Goal: Task Accomplishment & Management: Manage account settings

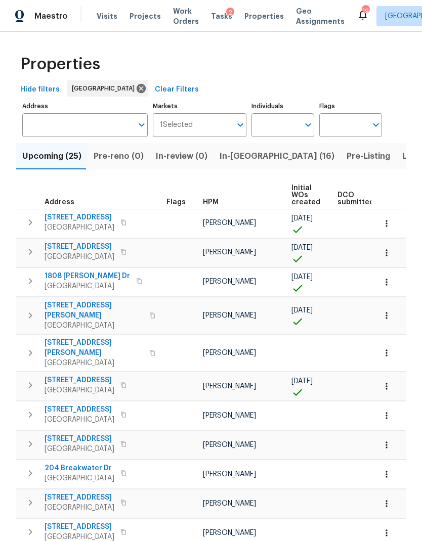
click at [247, 158] on span "In-[GEOGRAPHIC_DATA] (16)" at bounding box center [276, 156] width 115 height 14
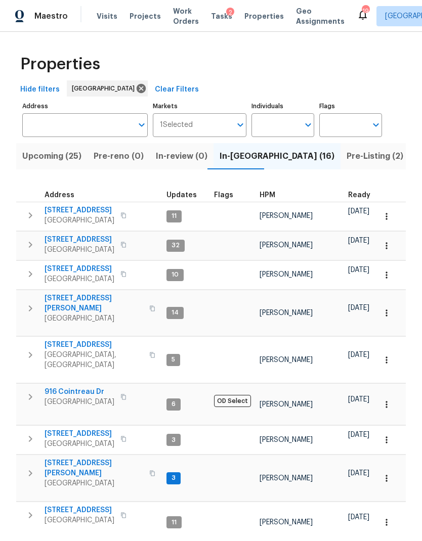
click at [28, 247] on icon "button" at bounding box center [30, 245] width 12 height 12
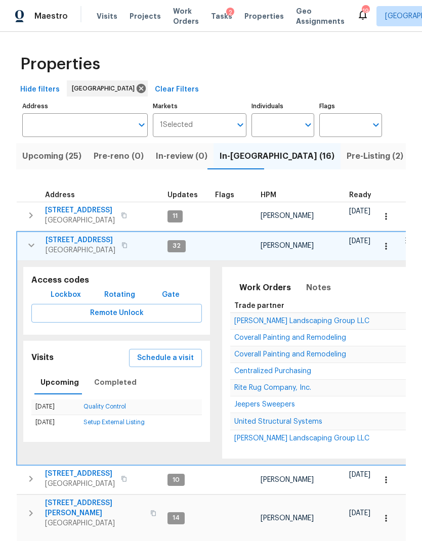
click at [32, 247] on icon "button" at bounding box center [31, 245] width 12 height 12
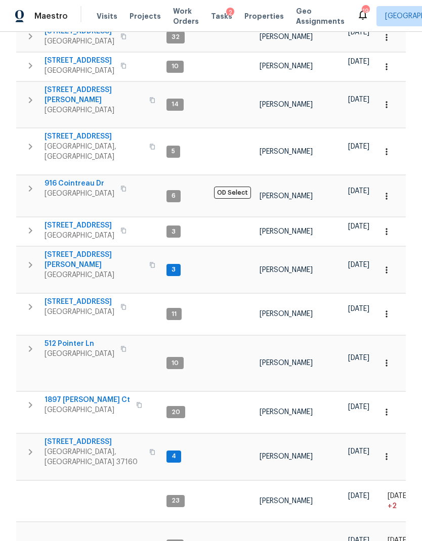
scroll to position [207, 0]
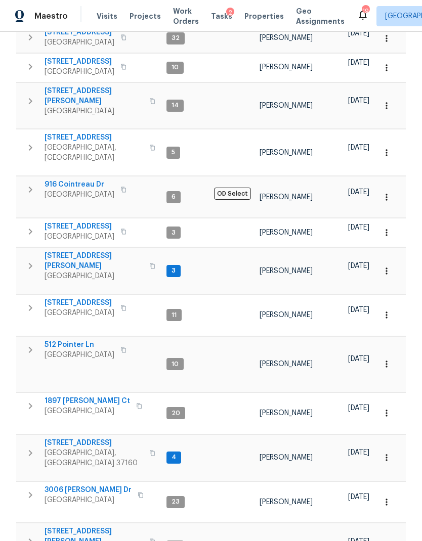
click at [25, 344] on icon "button" at bounding box center [30, 350] width 12 height 12
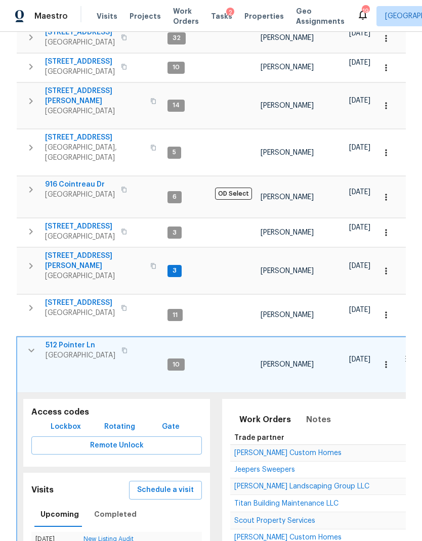
click at [31, 344] on icon "button" at bounding box center [31, 350] width 12 height 12
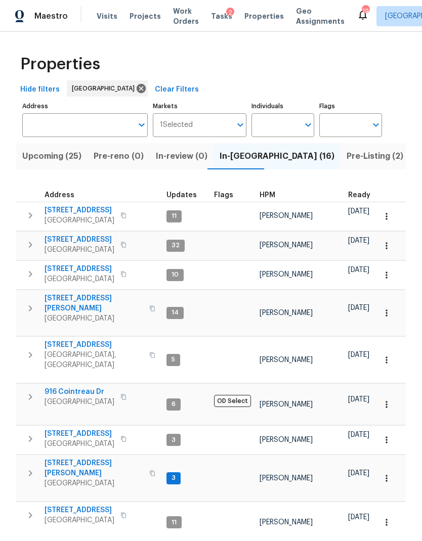
scroll to position [0, 0]
click at [346, 161] on span "Pre-Listing (2)" at bounding box center [374, 156] width 57 height 14
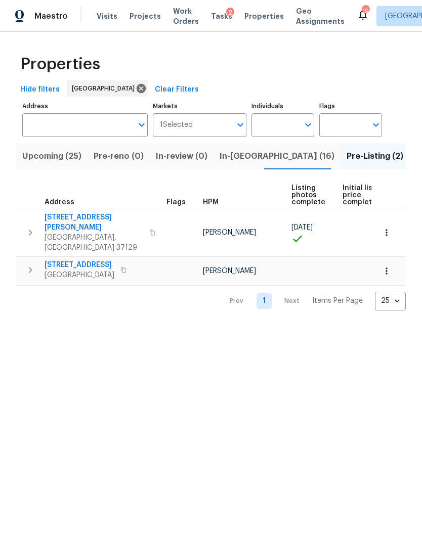
click at [129, 263] on button "button" at bounding box center [123, 270] width 12 height 14
click at [126, 267] on icon "button" at bounding box center [123, 270] width 6 height 6
click at [129, 263] on button "button" at bounding box center [123, 270] width 12 height 14
click at [126, 267] on icon "button" at bounding box center [123, 270] width 6 height 6
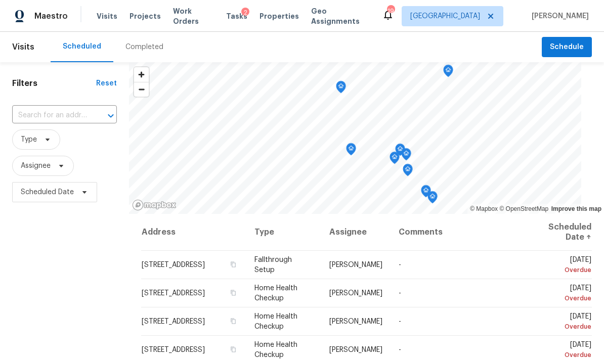
click at [142, 54] on div "Completed" at bounding box center [144, 47] width 62 height 30
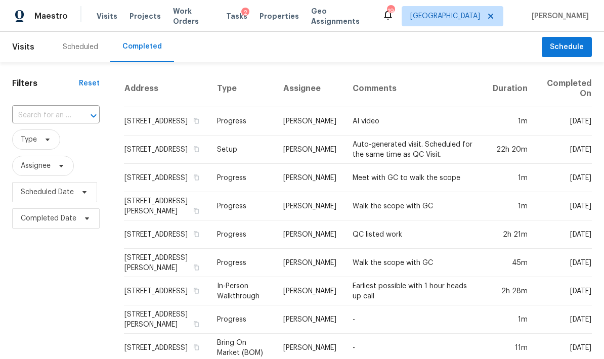
click at [58, 115] on input "text" at bounding box center [41, 116] width 59 height 16
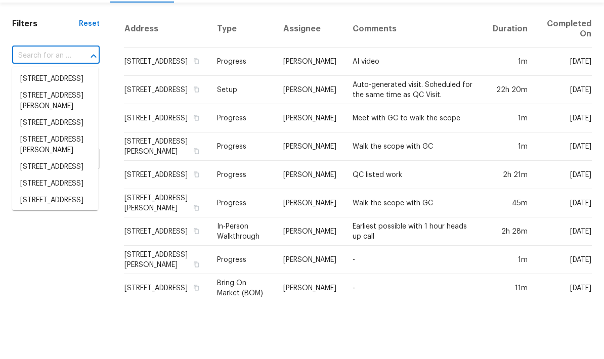
paste input "[STREET_ADDRESS][PERSON_NAME]"
type input "[STREET_ADDRESS][PERSON_NAME]"
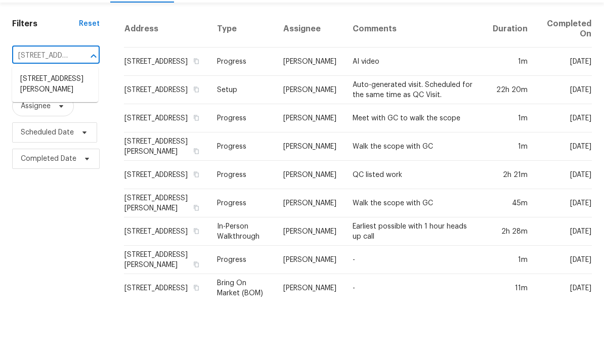
click at [56, 130] on li "[STREET_ADDRESS][PERSON_NAME]" at bounding box center [55, 143] width 86 height 27
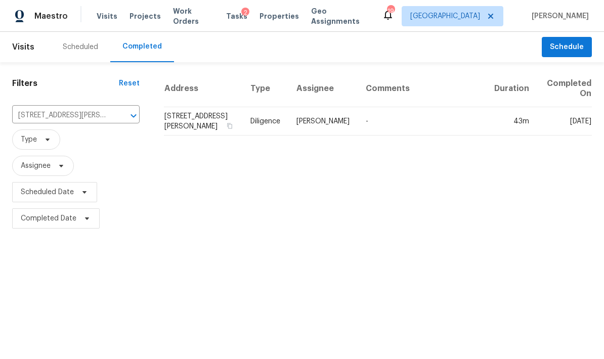
click at [189, 116] on td "[STREET_ADDRESS][PERSON_NAME]" at bounding box center [203, 121] width 78 height 28
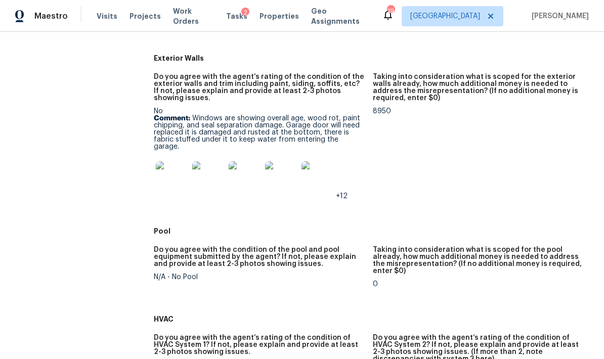
scroll to position [507, 0]
click at [178, 179] on img at bounding box center [172, 178] width 32 height 32
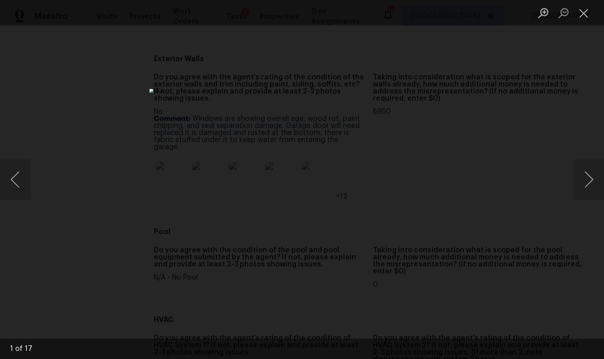
click at [584, 182] on button "Next image" at bounding box center [588, 179] width 30 height 40
click at [582, 180] on button "Next image" at bounding box center [588, 179] width 30 height 40
click at [584, 181] on button "Next image" at bounding box center [588, 179] width 30 height 40
click at [583, 180] on button "Next image" at bounding box center [588, 179] width 30 height 40
click at [583, 181] on button "Next image" at bounding box center [588, 179] width 30 height 40
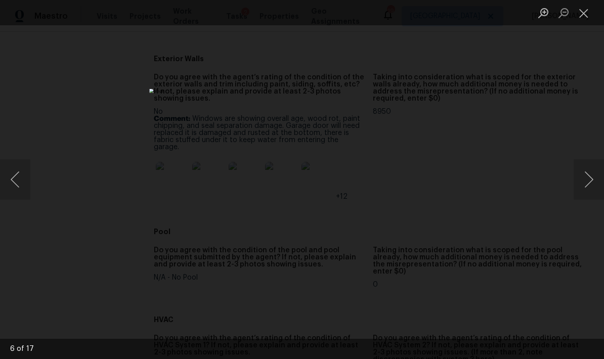
click at [585, 180] on button "Next image" at bounding box center [588, 179] width 30 height 40
click at [18, 204] on div "Lightbox" at bounding box center [302, 179] width 604 height 359
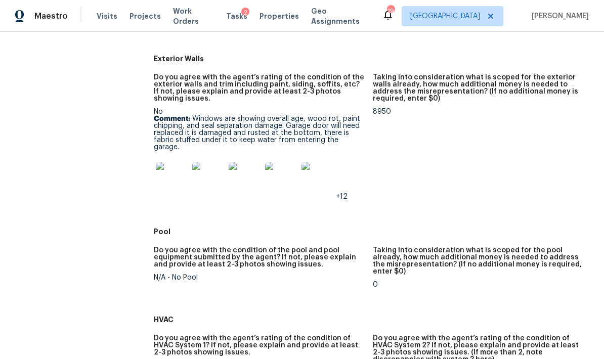
click at [321, 173] on img at bounding box center [317, 178] width 32 height 32
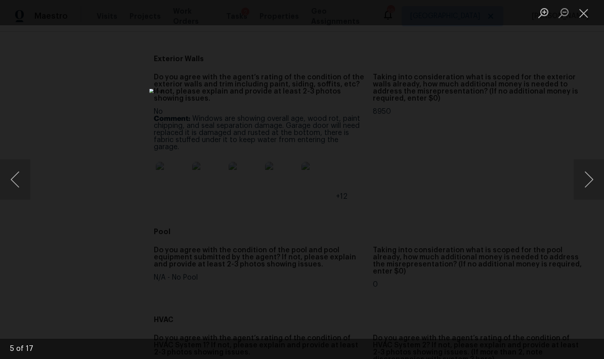
click at [589, 14] on button "Close lightbox" at bounding box center [583, 13] width 20 height 18
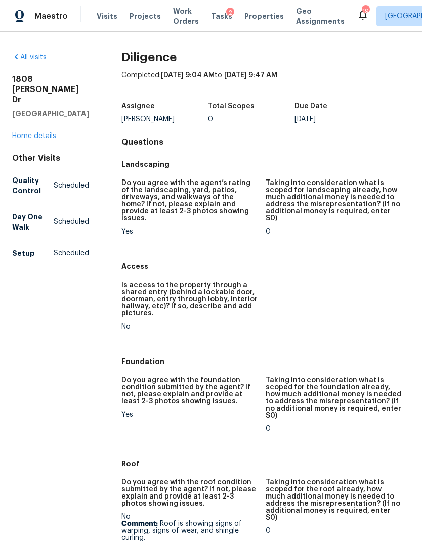
scroll to position [0, 0]
click at [256, 20] on span "Properties" at bounding box center [263, 16] width 39 height 10
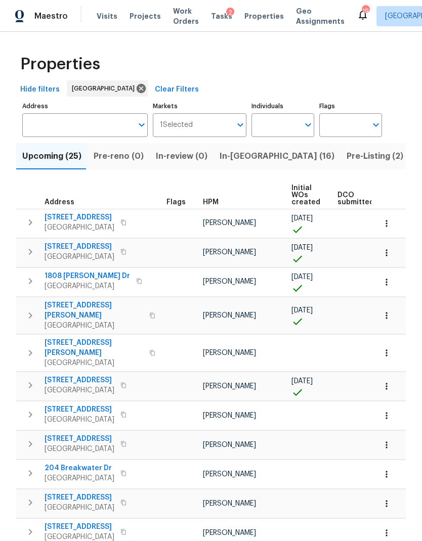
click at [241, 159] on span "In-reno (16)" at bounding box center [276, 156] width 115 height 14
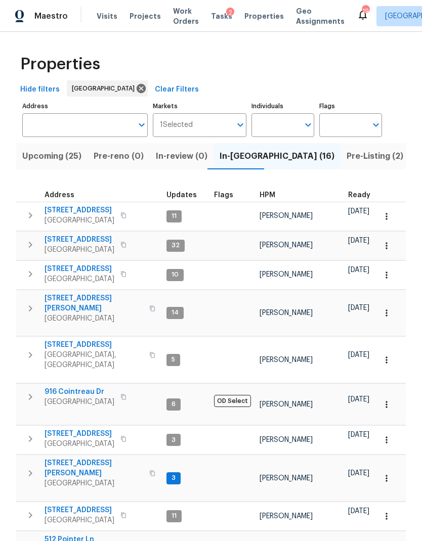
click at [83, 211] on span "206 Cross Valley Dr" at bounding box center [80, 210] width 70 height 10
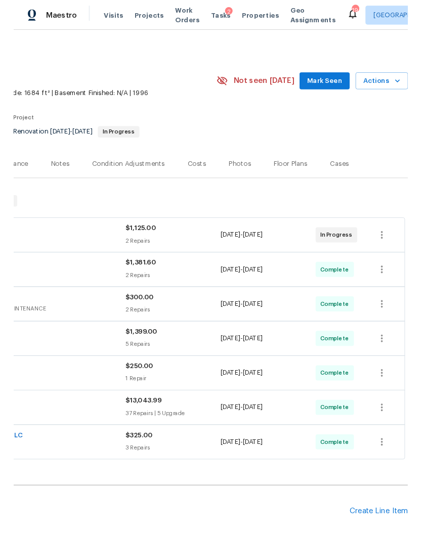
scroll to position [0, 150]
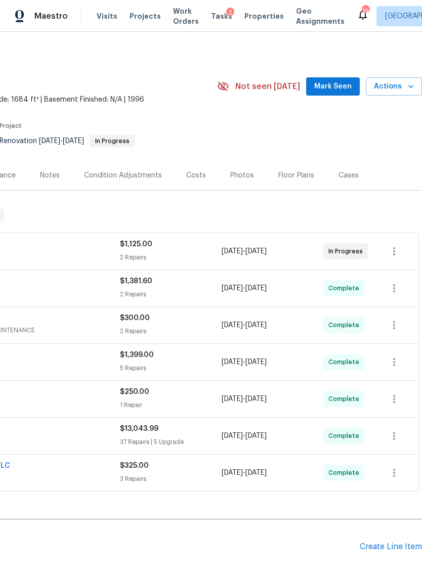
click at [211, 19] on span "Tasks" at bounding box center [221, 16] width 21 height 7
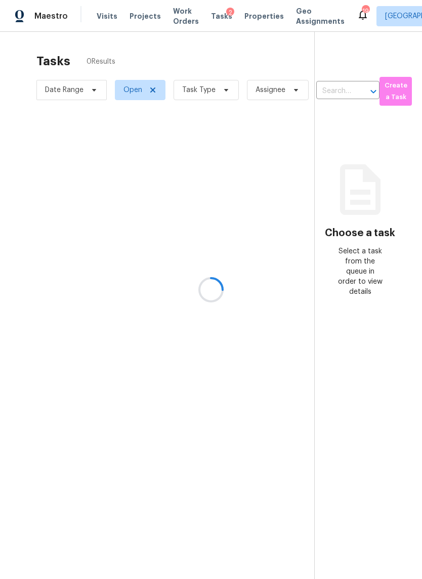
click at [178, 21] on div at bounding box center [211, 289] width 422 height 579
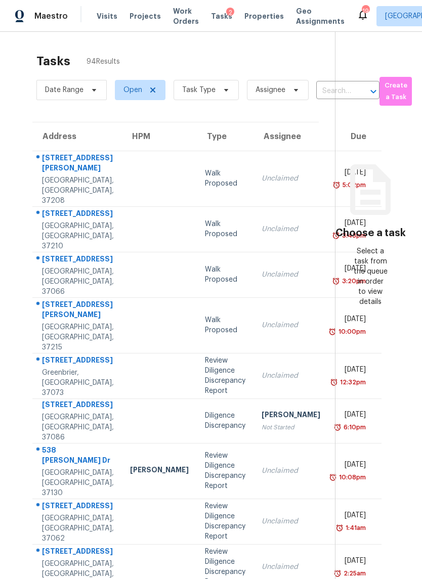
click at [179, 21] on span "Work Orders" at bounding box center [186, 16] width 26 height 20
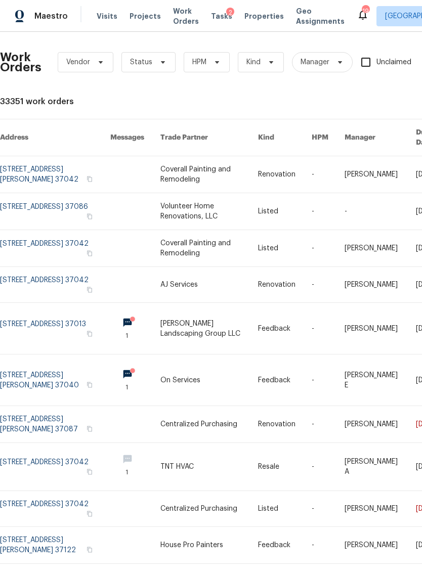
click at [252, 14] on span "Properties" at bounding box center [263, 16] width 39 height 10
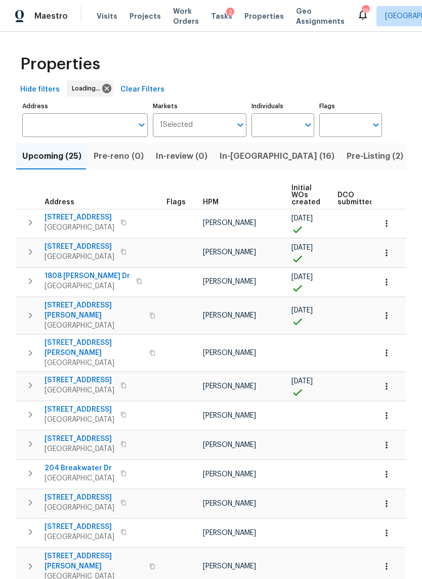
click at [244, 157] on span "In-[GEOGRAPHIC_DATA] (16)" at bounding box center [276, 156] width 115 height 14
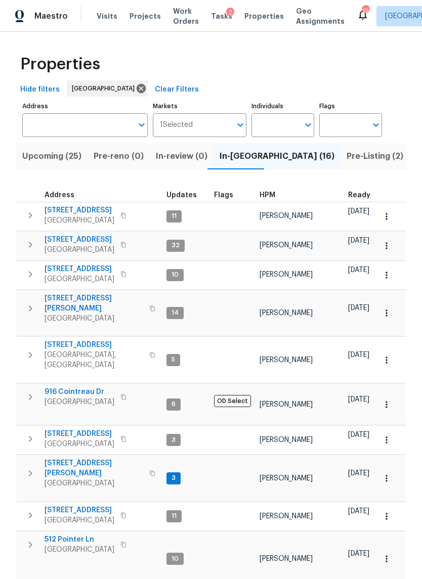
click at [84, 266] on span "[STREET_ADDRESS]" at bounding box center [80, 269] width 70 height 10
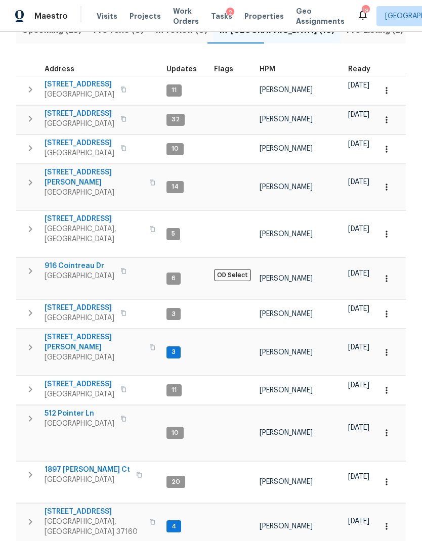
scroll to position [147, 0]
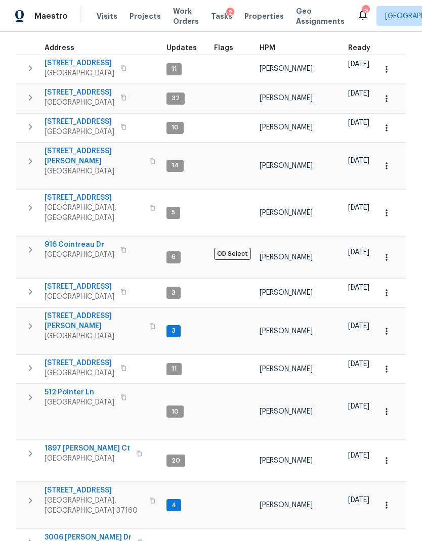
click at [78, 485] on span "[STREET_ADDRESS]" at bounding box center [94, 490] width 99 height 10
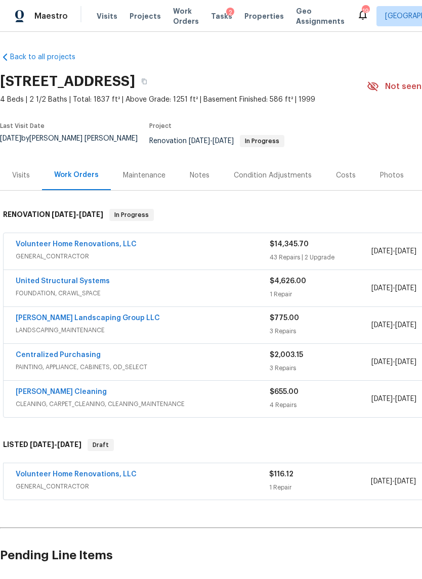
click at [198, 171] on div "Notes" at bounding box center [200, 175] width 20 height 10
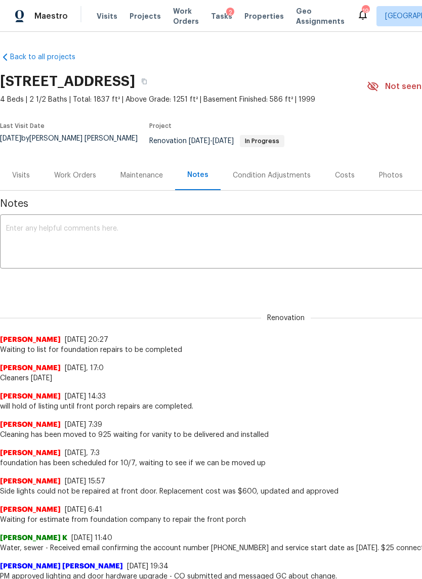
click at [217, 232] on textarea at bounding box center [285, 242] width 559 height 35
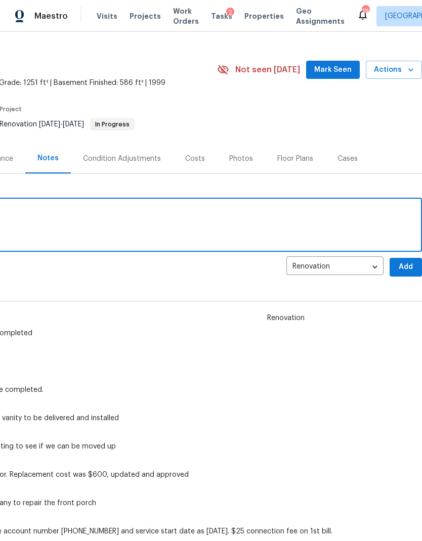
scroll to position [17, 150]
type textarea "Garage door will be repaired tomorrow"
click at [407, 261] on span "Add" at bounding box center [406, 267] width 16 height 13
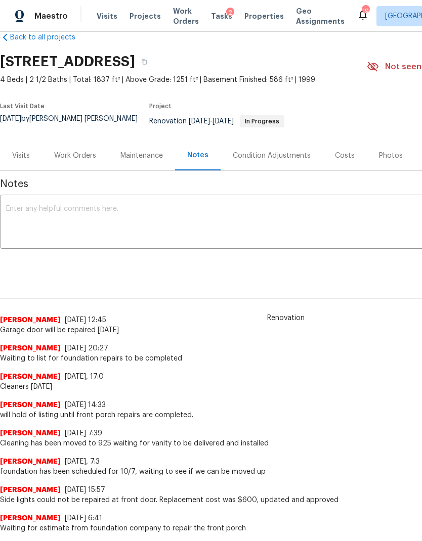
scroll to position [20, 0]
click at [79, 154] on div "Work Orders" at bounding box center [75, 156] width 66 height 30
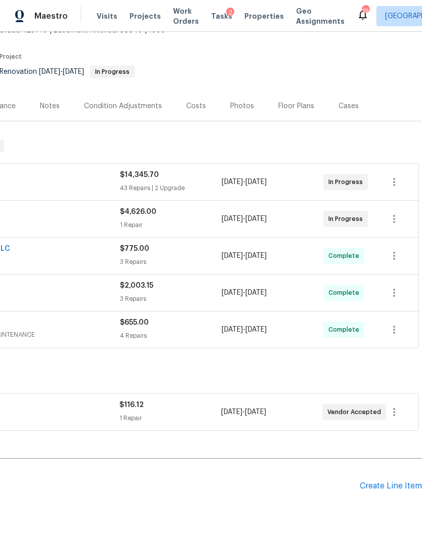
scroll to position [69, 150]
click at [403, 482] on div "Create Line Item" at bounding box center [391, 487] width 62 height 10
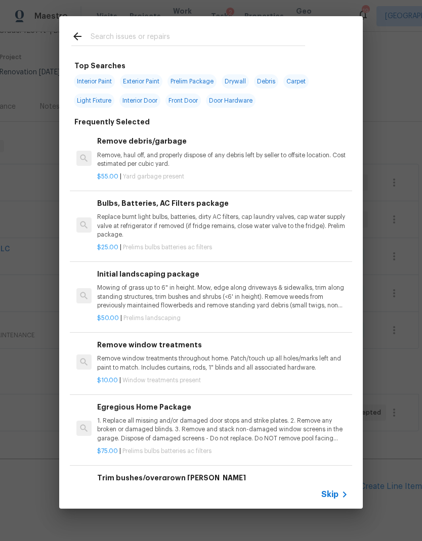
click at [335, 496] on span "Skip" at bounding box center [329, 495] width 17 height 10
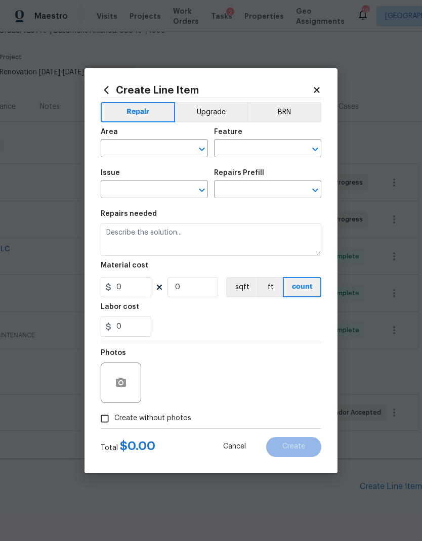
click at [150, 147] on input "text" at bounding box center [140, 150] width 79 height 16
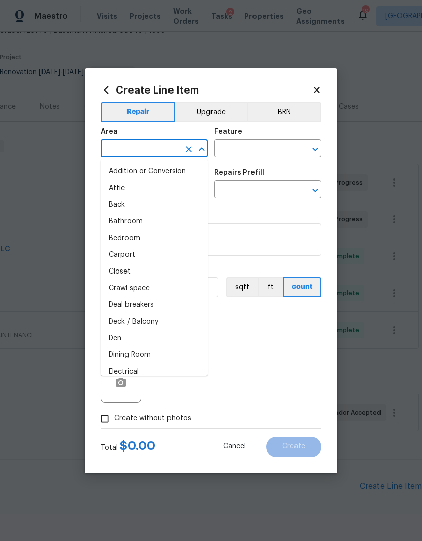
type input "c"
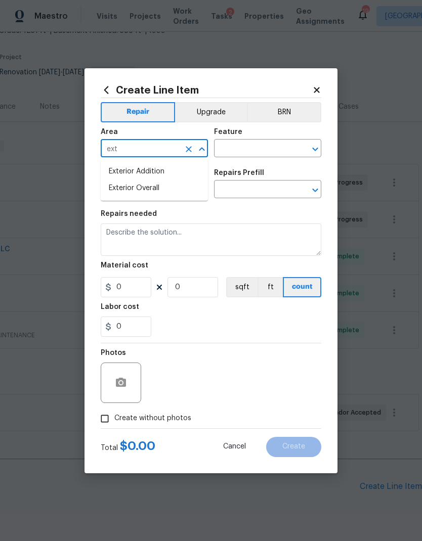
click at [173, 193] on li "Exterior Overall" at bounding box center [154, 188] width 107 height 17
type input "Exterior Overall"
click at [252, 154] on input "text" at bounding box center [253, 150] width 79 height 16
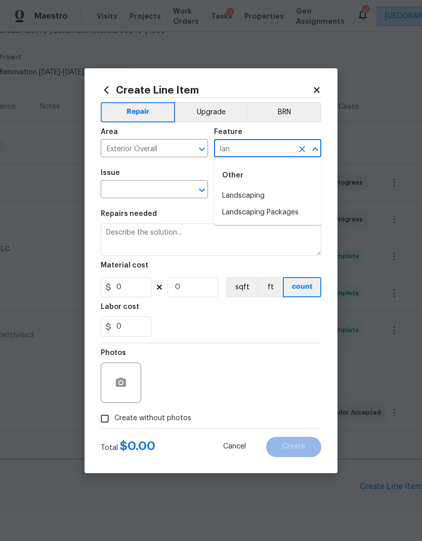
click at [261, 192] on li "Landscaping" at bounding box center [267, 196] width 107 height 17
type input "Landscaping"
click at [203, 190] on icon "Open" at bounding box center [202, 190] width 12 height 12
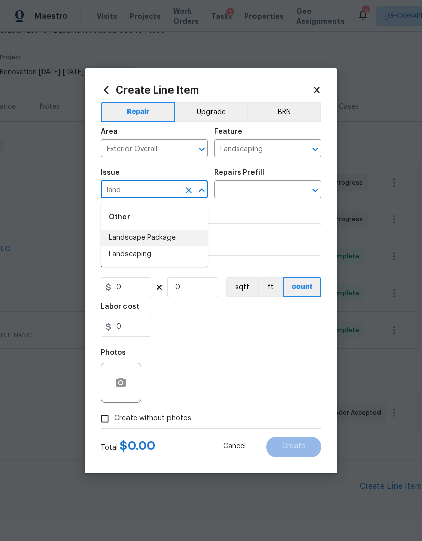
click at [172, 240] on li "Landscape Package" at bounding box center [154, 238] width 107 height 17
type input "Landscape Package"
click at [315, 191] on icon "Open" at bounding box center [315, 191] width 6 height 4
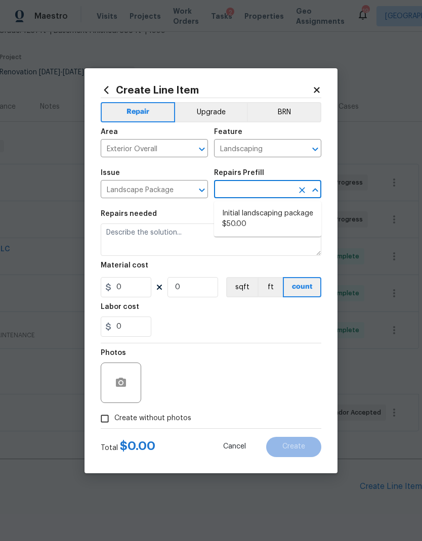
click at [277, 219] on li "Initial landscaping package $50.00" at bounding box center [267, 218] width 107 height 27
type input "Initial landscaping package $50.00"
type input "Home Readiness Packages"
type textarea "Mowing of grass up to 6" in height. Mow, edge along driveways & sidewalks, trim…"
type input "1"
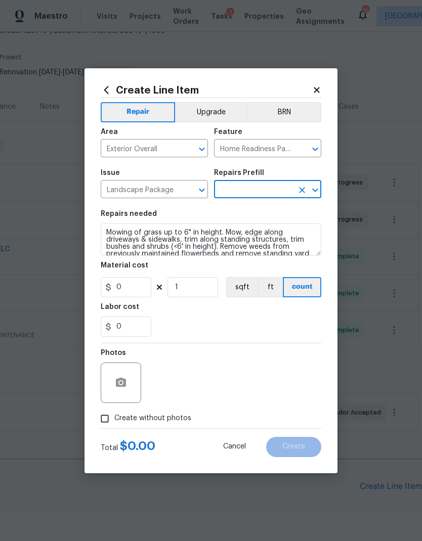
type input "Initial landscaping package $50.00"
click at [129, 287] on input "50" at bounding box center [126, 287] width 51 height 20
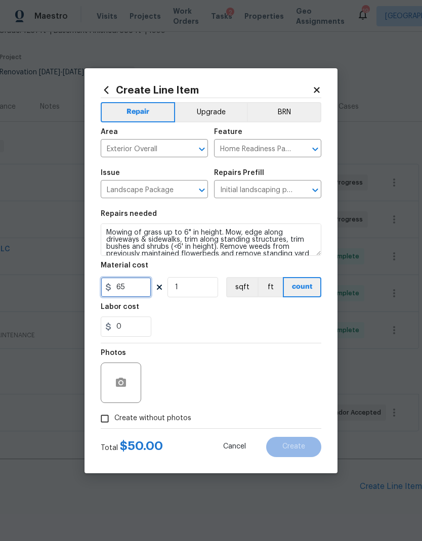
type input "65"
click at [207, 297] on input "1" at bounding box center [192, 287] width 51 height 20
click at [227, 313] on div "Labor cost" at bounding box center [211, 309] width 220 height 13
click at [168, 423] on span "Create without photos" at bounding box center [152, 418] width 77 height 11
click at [114, 423] on input "Create without photos" at bounding box center [104, 418] width 19 height 19
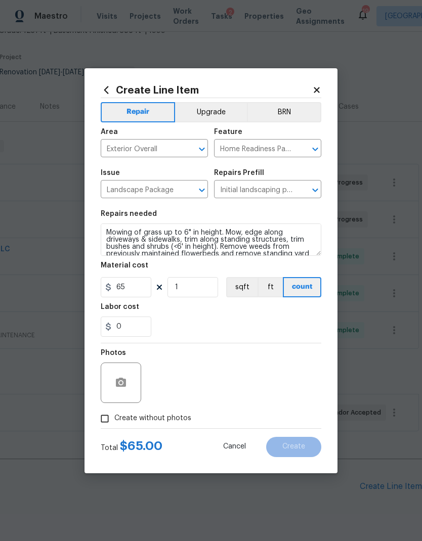
checkbox input "true"
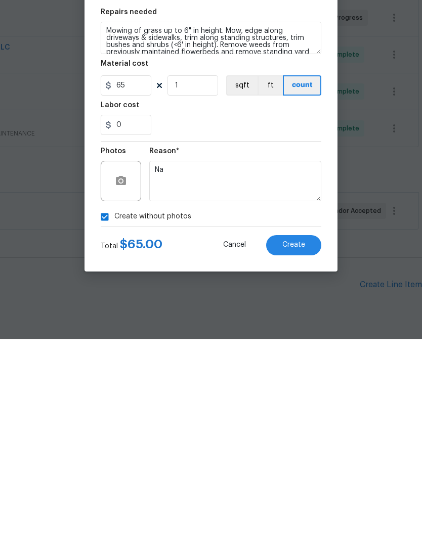
type textarea "Na"
click at [303, 443] on span "Create" at bounding box center [293, 447] width 23 height 8
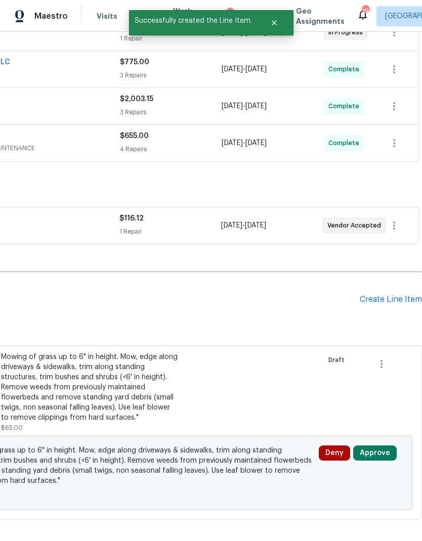
scroll to position [255, 150]
click at [379, 446] on button "Approve" at bounding box center [374, 453] width 43 height 15
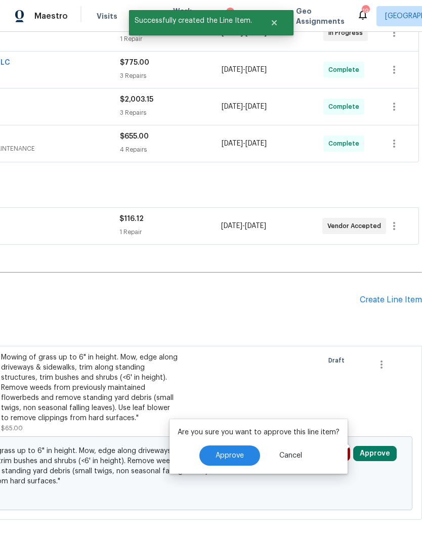
click at [244, 446] on button "Approve" at bounding box center [229, 456] width 61 height 20
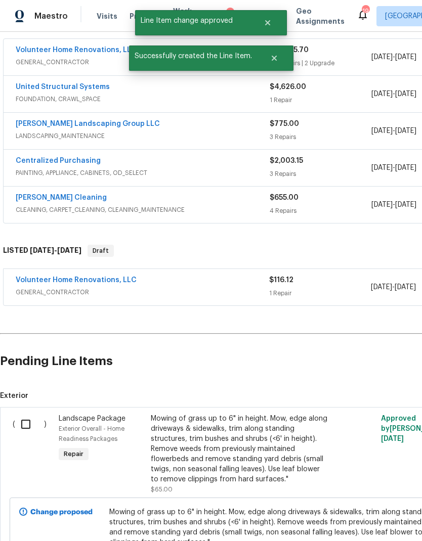
scroll to position [194, 0]
click at [34, 414] on input "checkbox" at bounding box center [29, 424] width 29 height 21
checkbox input "true"
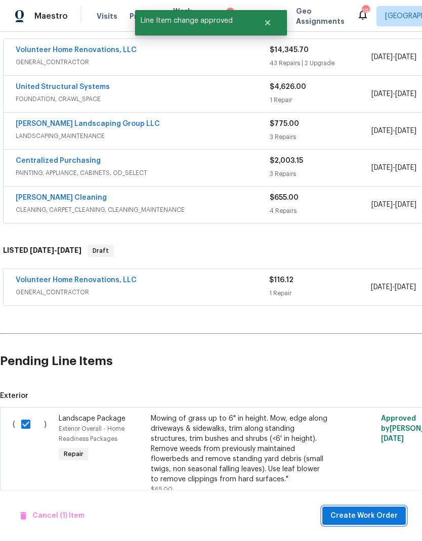
click at [388, 509] on button "Create Work Order" at bounding box center [363, 516] width 83 height 19
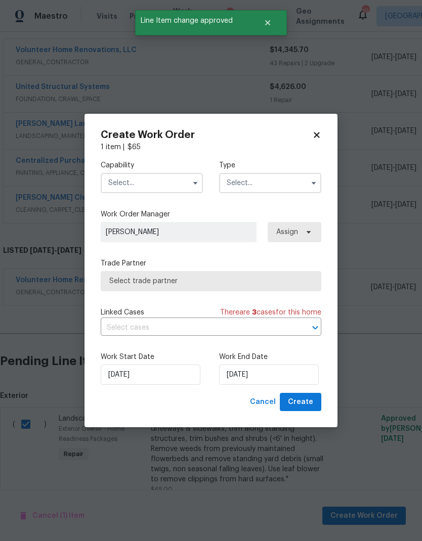
click at [156, 191] on input "text" at bounding box center [152, 183] width 102 height 20
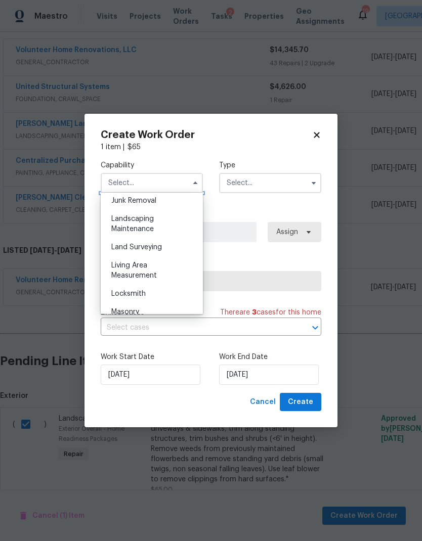
scroll to position [651, 0]
click at [150, 226] on span "Landscaping Maintenance" at bounding box center [132, 223] width 42 height 17
type input "Landscaping Maintenance"
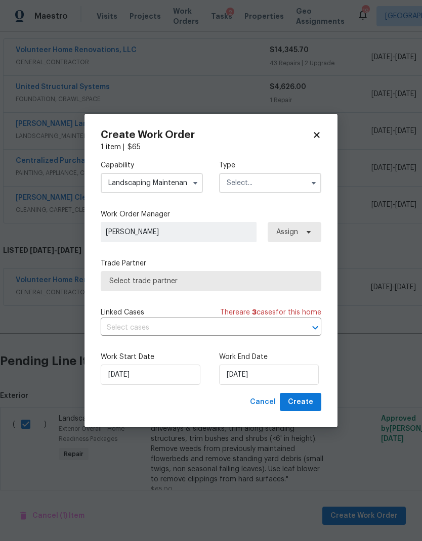
click at [255, 189] on input "text" at bounding box center [270, 183] width 102 height 20
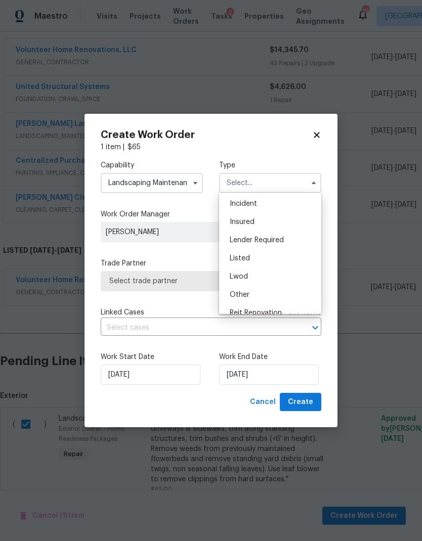
scroll to position [93, 0]
click at [268, 273] on div "Renovation" at bounding box center [270, 276] width 97 height 18
type input "Renovation"
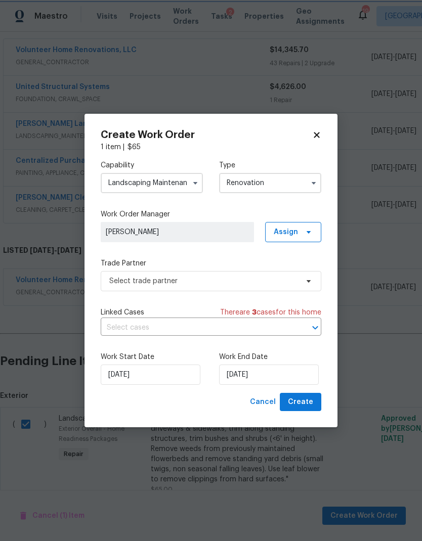
scroll to position [0, 0]
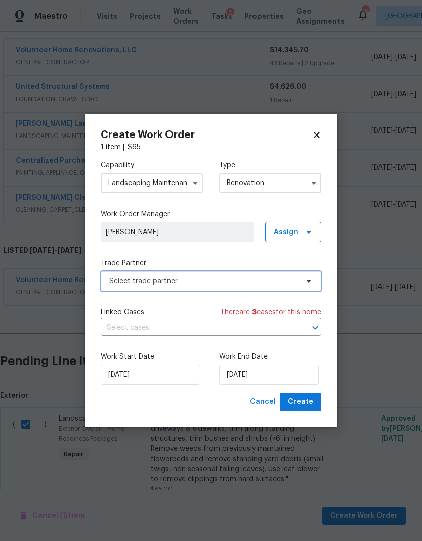
click at [253, 281] on span "Select trade partner" at bounding box center [203, 281] width 189 height 10
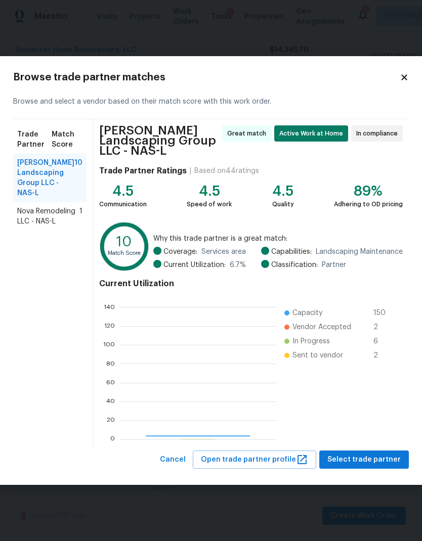
scroll to position [142, 156]
click at [373, 464] on span "Select trade partner" at bounding box center [363, 460] width 73 height 13
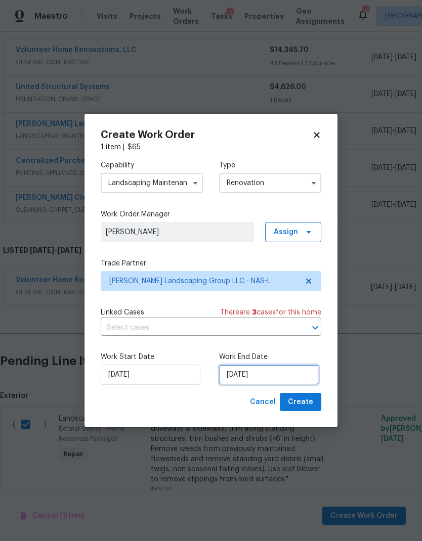
click at [253, 377] on input "[DATE]" at bounding box center [269, 375] width 100 height 20
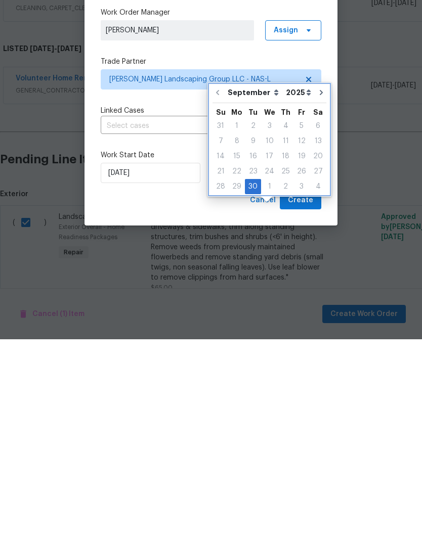
click at [317, 290] on icon "Go to next month" at bounding box center [321, 294] width 8 height 8
type input "10/30/2025"
select select "9"
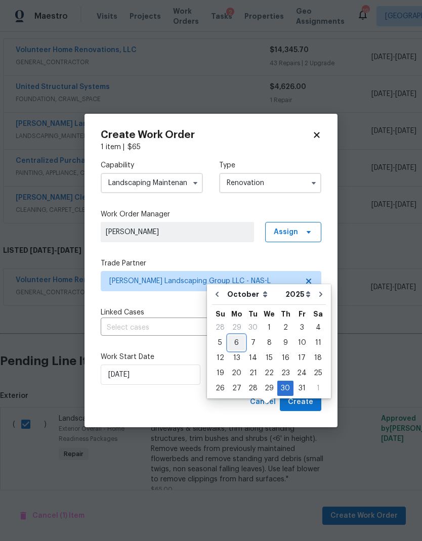
click at [233, 336] on div "6" at bounding box center [236, 343] width 17 height 14
type input "10/6/2025"
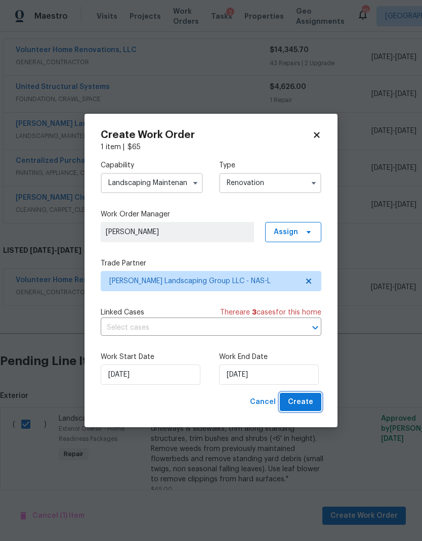
click at [311, 404] on span "Create" at bounding box center [300, 402] width 25 height 13
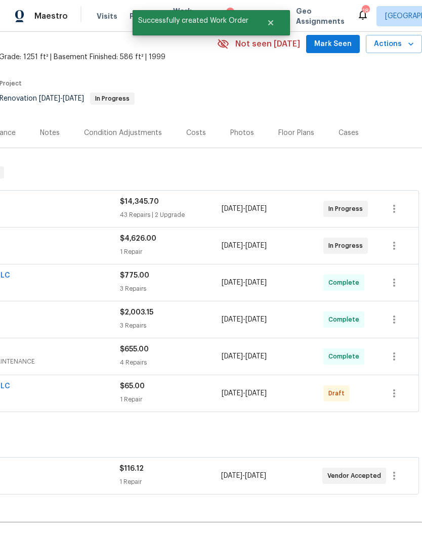
scroll to position [42, 150]
click at [399, 387] on icon "button" at bounding box center [394, 393] width 12 height 12
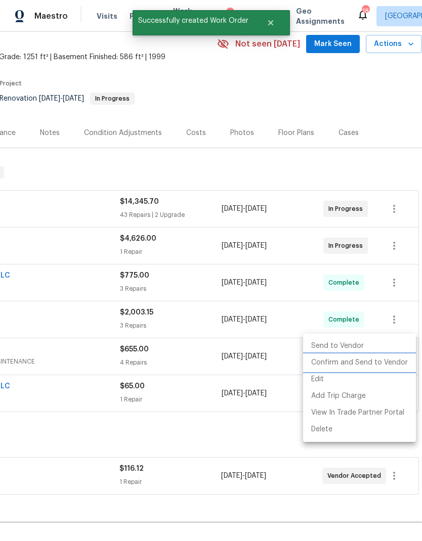
click at [389, 363] on li "Confirm and Send to Vendor" at bounding box center [359, 363] width 113 height 17
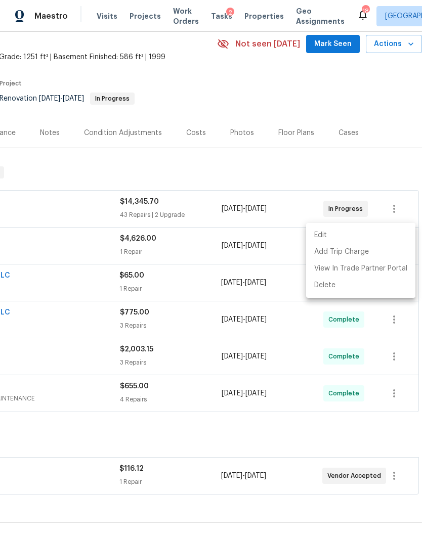
click at [117, 228] on div at bounding box center [211, 270] width 422 height 541
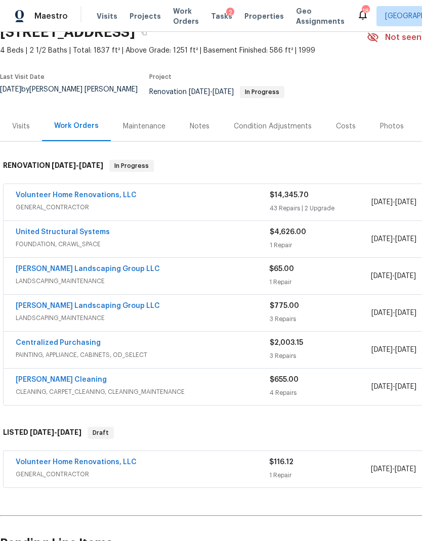
scroll to position [49, 0]
click at [91, 266] on link "[PERSON_NAME] Landscaping Group LLC" at bounding box center [88, 269] width 144 height 7
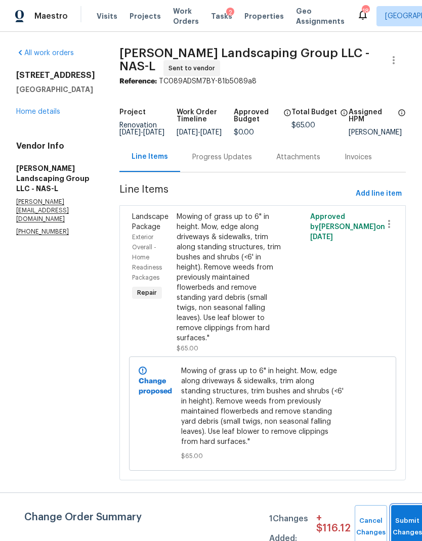
click at [411, 525] on span "Submit Changes" at bounding box center [407, 526] width 22 height 23
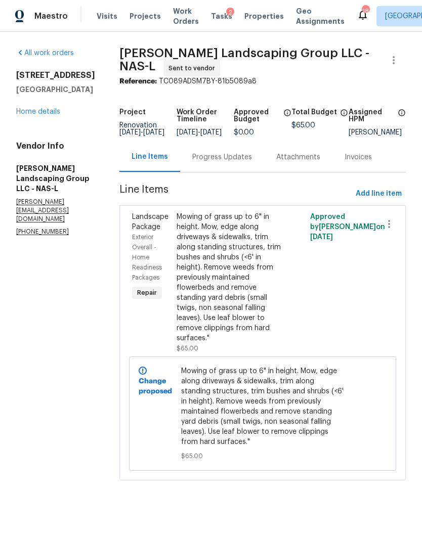
click at [240, 162] on div "Progress Updates" at bounding box center [222, 157] width 60 height 10
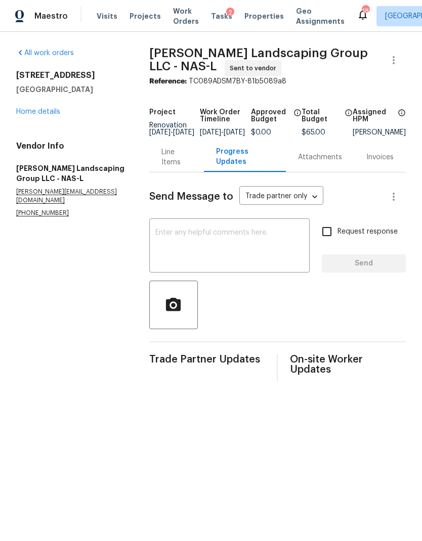
click at [225, 264] on textarea at bounding box center [229, 246] width 148 height 35
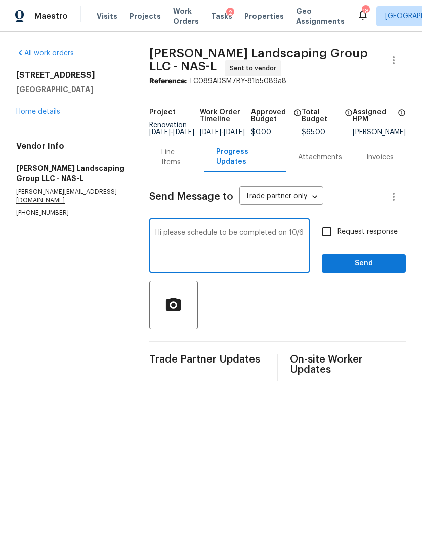
type textarea "Hi please schedule to be completed on 10/6"
click at [324, 239] on input "Request response" at bounding box center [326, 231] width 21 height 21
checkbox input "true"
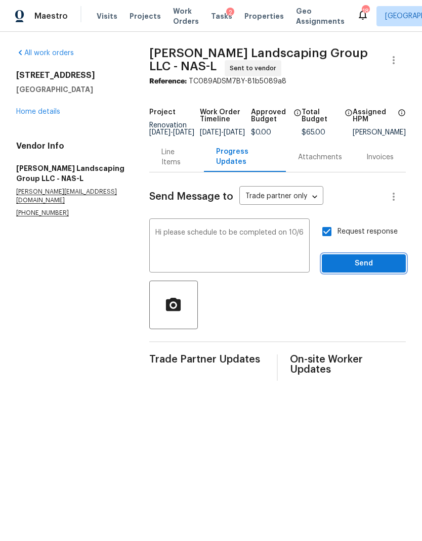
click at [358, 270] on span "Send" at bounding box center [364, 263] width 68 height 13
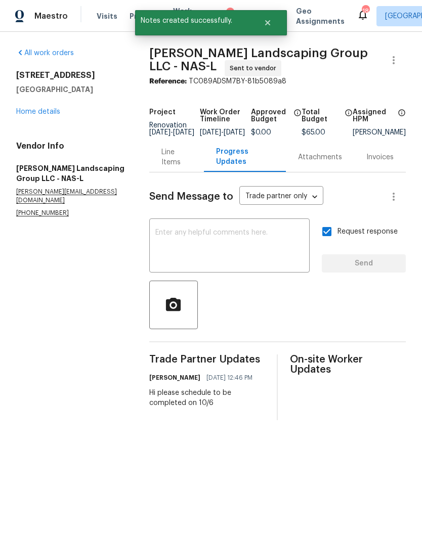
click at [51, 112] on link "Home details" at bounding box center [38, 111] width 44 height 7
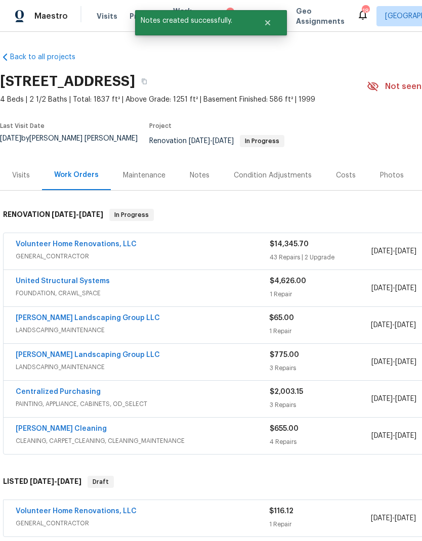
click at [205, 162] on div "Notes" at bounding box center [200, 175] width 44 height 30
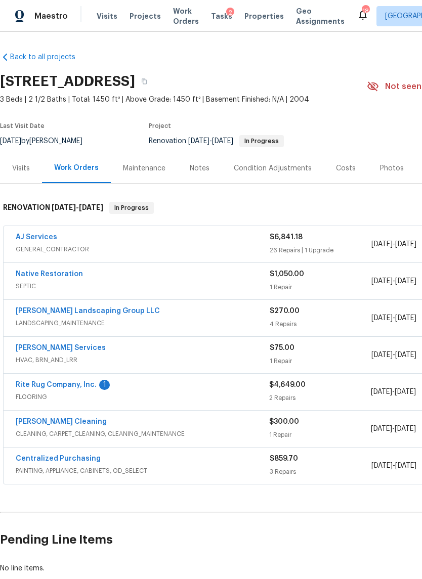
click at [57, 423] on link "[PERSON_NAME] Cleaning" at bounding box center [61, 421] width 91 height 7
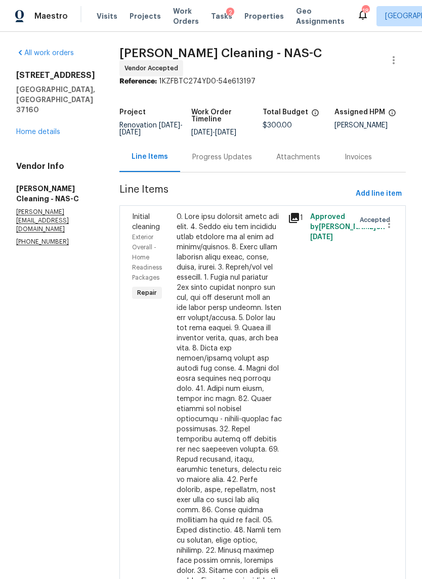
click at [234, 162] on div "Progress Updates" at bounding box center [222, 157] width 60 height 10
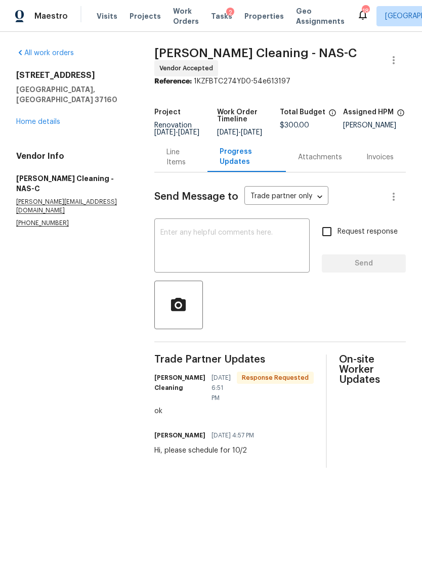
click at [240, 257] on textarea at bounding box center [231, 246] width 143 height 35
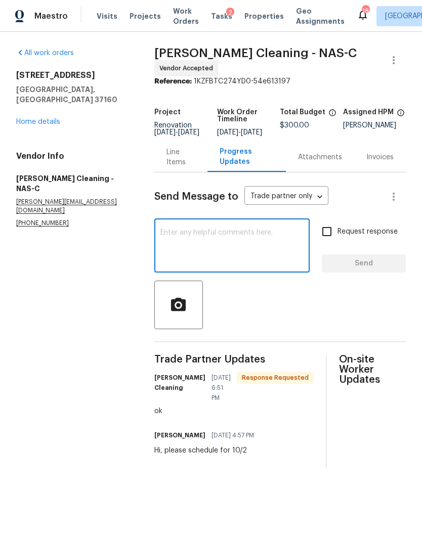
type textarea "G"
type textarea "Hi please move to 10/6"
click at [333, 234] on input "Request response" at bounding box center [326, 231] width 21 height 21
checkbox input "true"
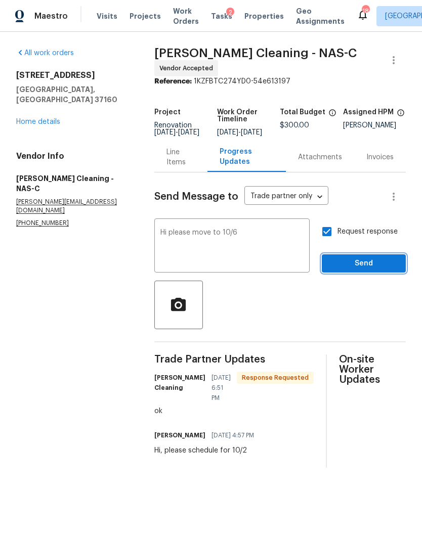
click at [357, 265] on span "Send" at bounding box center [364, 263] width 68 height 13
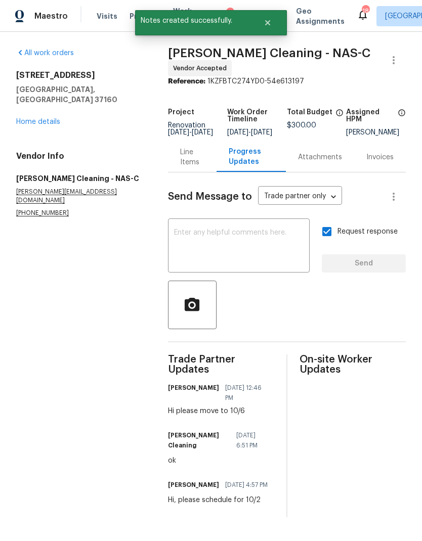
click at [39, 118] on link "Home details" at bounding box center [38, 121] width 44 height 7
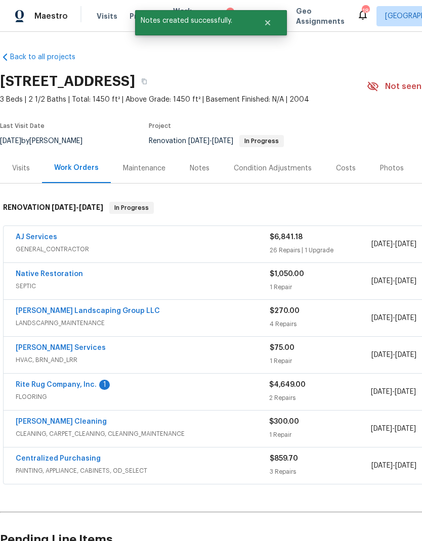
click at [74, 381] on link "Rite Rug Company, Inc." at bounding box center [56, 384] width 81 height 7
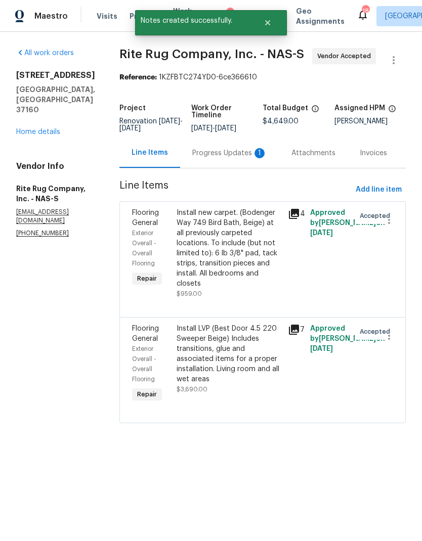
click at [202, 162] on div "Progress Updates 1" at bounding box center [229, 153] width 99 height 30
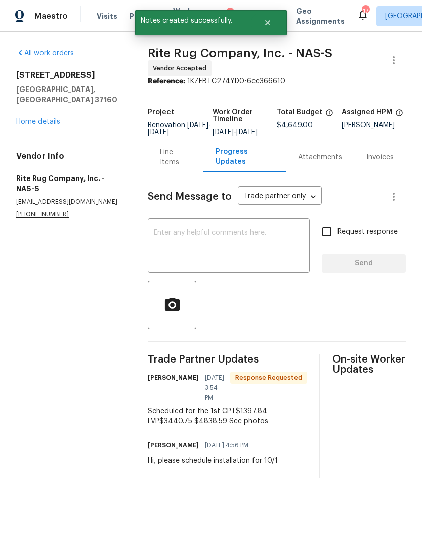
click at [251, 243] on textarea at bounding box center [229, 246] width 150 height 35
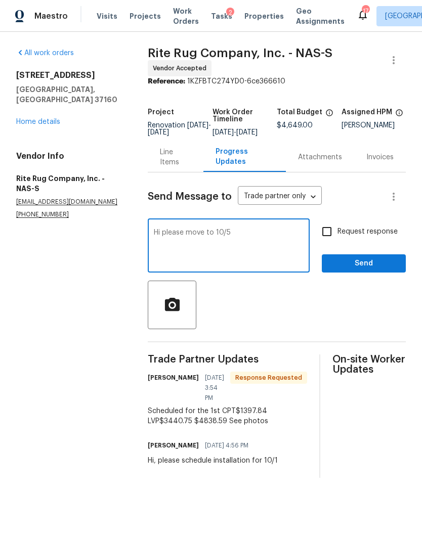
type textarea "Hi please move to 10/5"
click at [335, 234] on input "Request response" at bounding box center [326, 231] width 21 height 21
checkbox input "true"
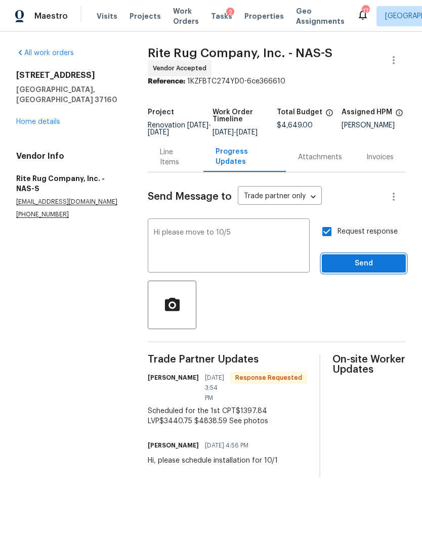
click at [360, 268] on span "Send" at bounding box center [364, 263] width 68 height 13
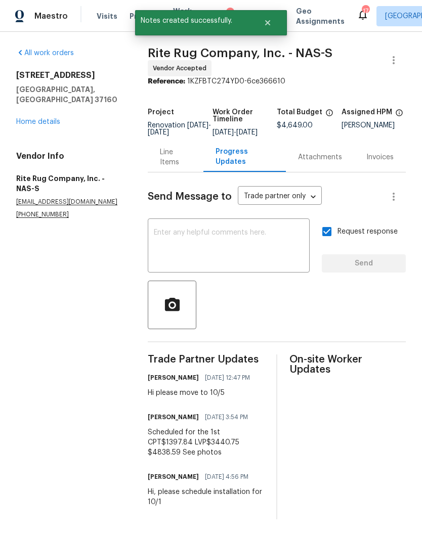
click at [42, 118] on link "Home details" at bounding box center [38, 121] width 44 height 7
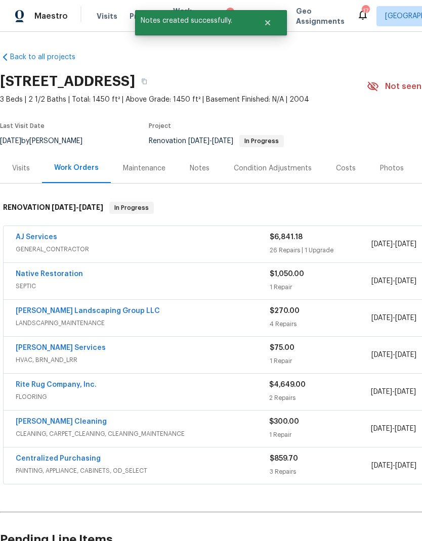
click at [64, 420] on link "[PERSON_NAME] Cleaning" at bounding box center [61, 421] width 91 height 7
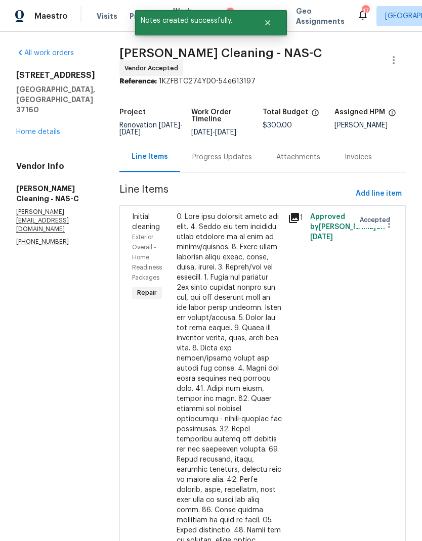
click at [229, 171] on div "Progress Updates" at bounding box center [222, 157] width 84 height 30
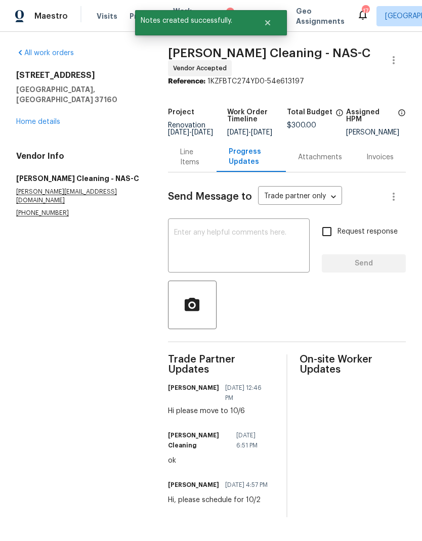
click at [246, 231] on div "x ​" at bounding box center [239, 247] width 142 height 52
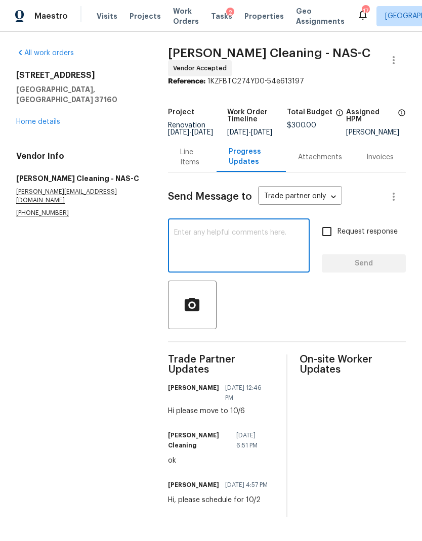
click at [46, 118] on link "Home details" at bounding box center [38, 121] width 44 height 7
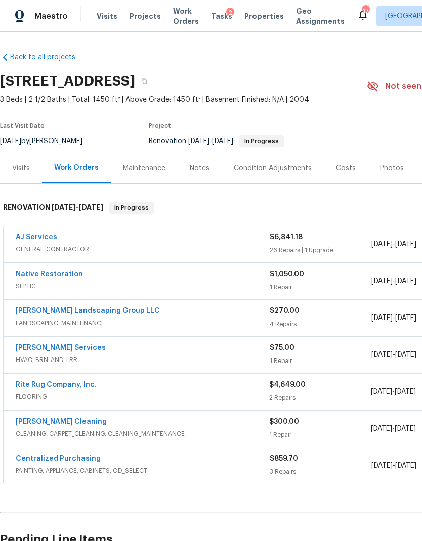
click at [43, 238] on link "AJ Services" at bounding box center [36, 237] width 41 height 7
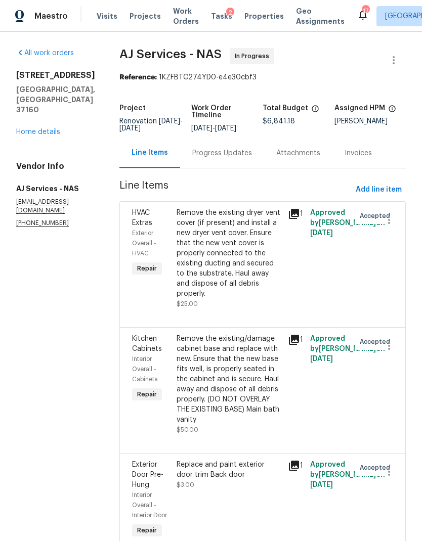
click at [219, 158] on div "Progress Updates" at bounding box center [222, 153] width 60 height 10
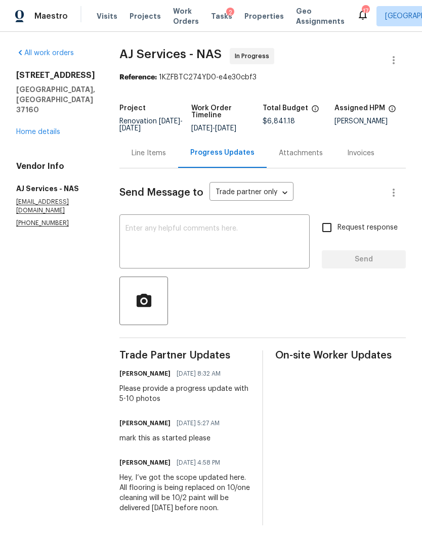
click at [213, 244] on textarea at bounding box center [214, 242] width 178 height 35
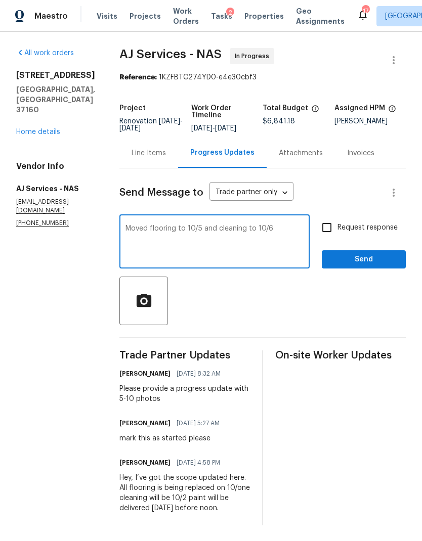
type textarea "Moved flooring to 10/5 and cleaning to 10/6"
click at [337, 232] on input "Request response" at bounding box center [326, 227] width 21 height 21
checkbox input "true"
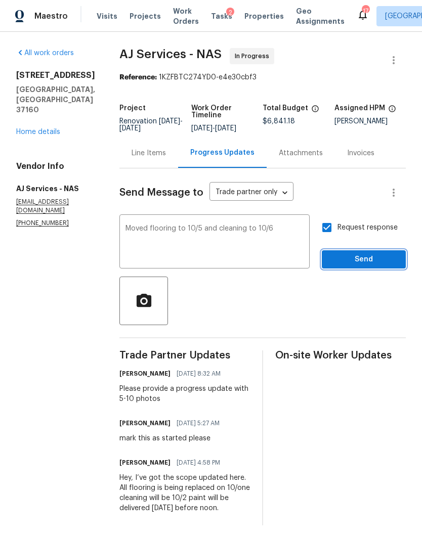
click at [366, 266] on span "Send" at bounding box center [364, 259] width 68 height 13
